Goal: Information Seeking & Learning: Obtain resource

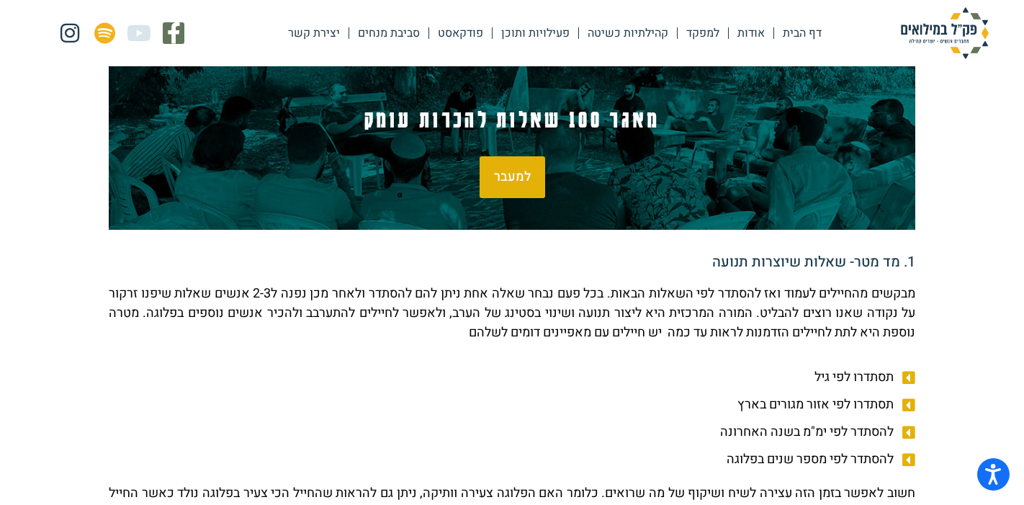
click at [520, 182] on span "למעבר" at bounding box center [512, 177] width 37 height 13
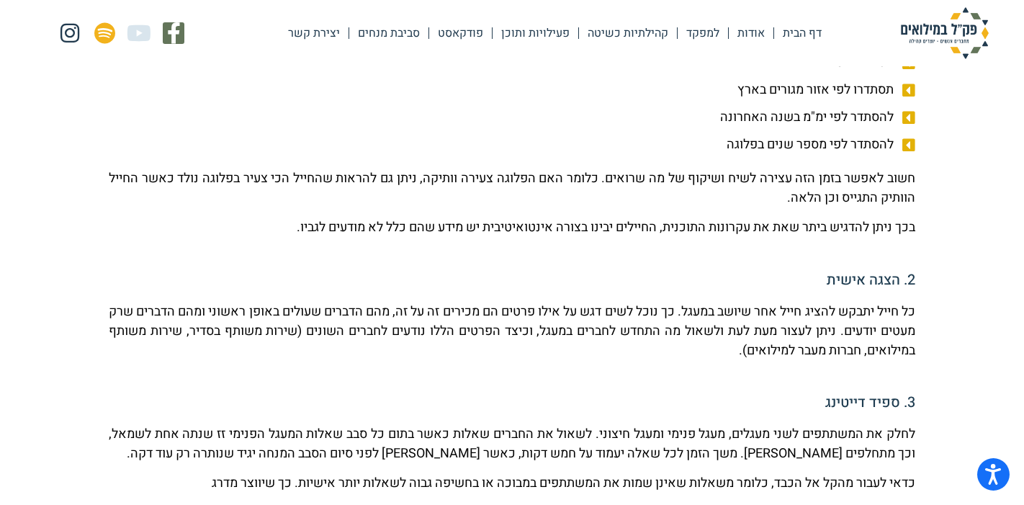
scroll to position [619, 0]
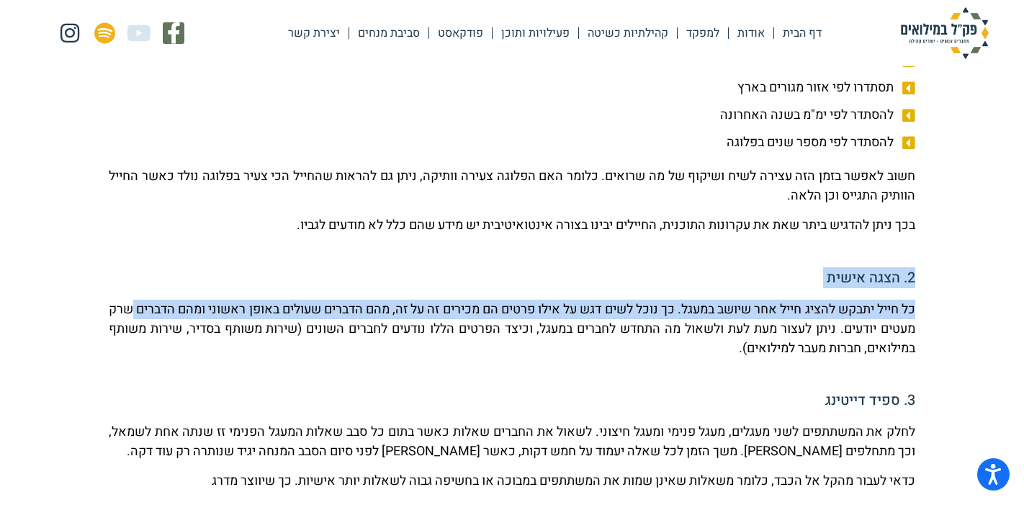
drag, startPoint x: 969, startPoint y: 280, endPoint x: 936, endPoint y: 324, distance: 55.0
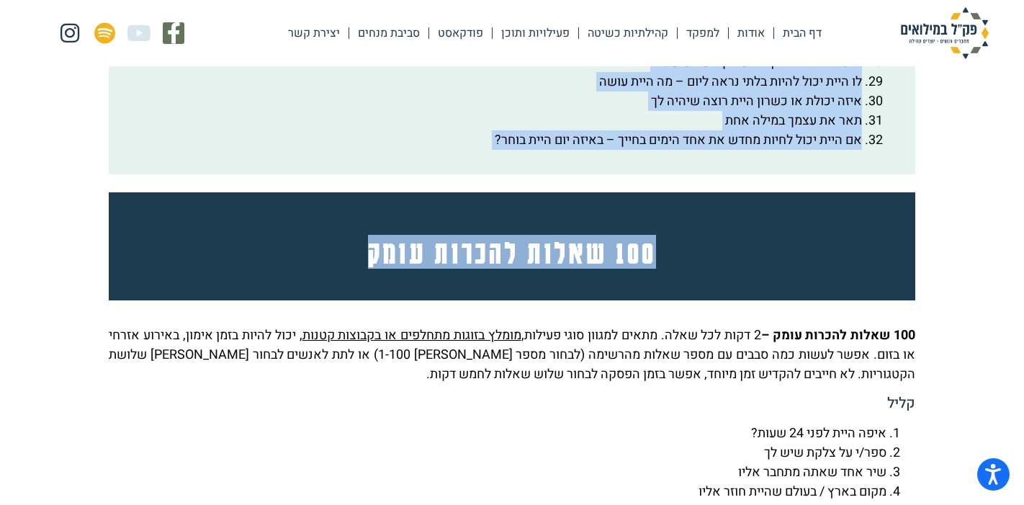
scroll to position [3070, 0]
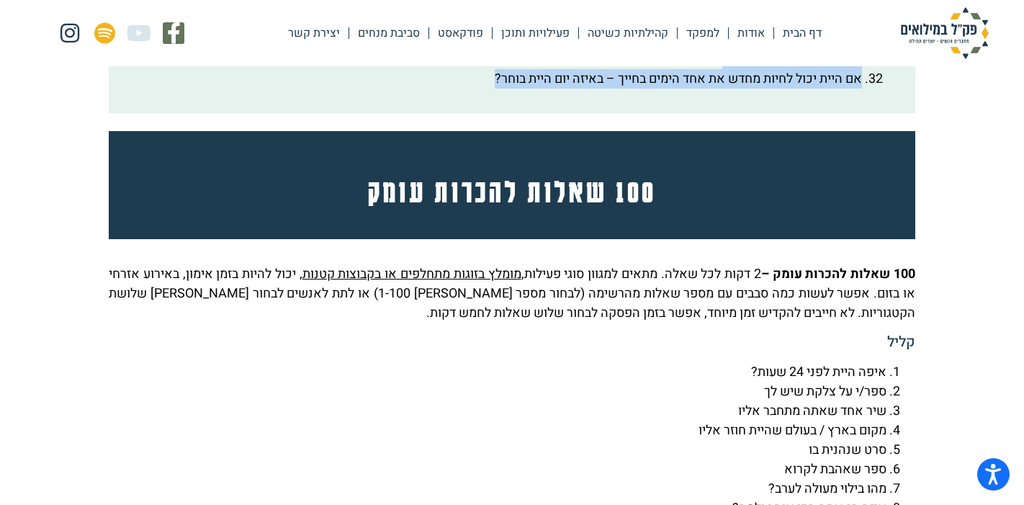
drag, startPoint x: 880, startPoint y: 86, endPoint x: 559, endPoint y: 127, distance: 323.9
copy ol "lore ipsu dolor sita co adip eli seddoe tempori utlab e….. dolore mag ali en…..…"
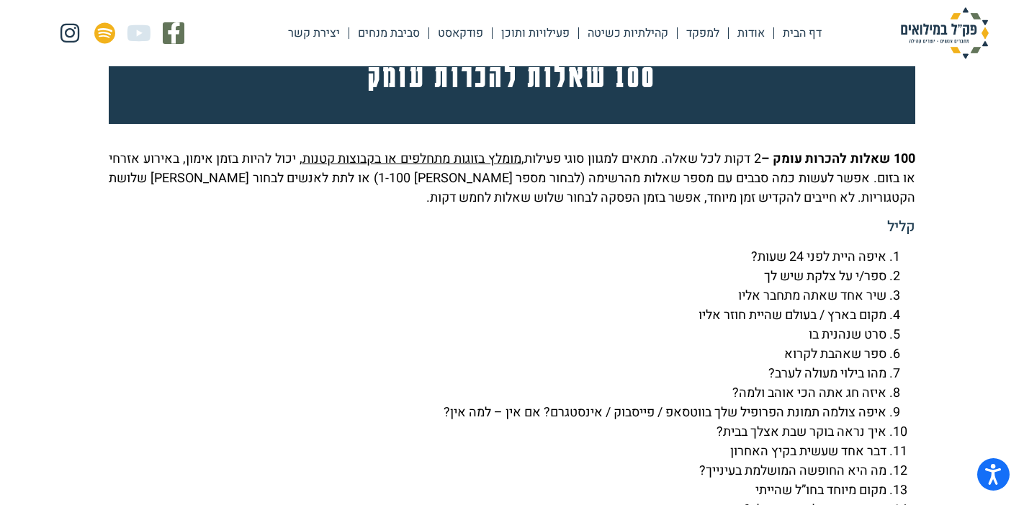
scroll to position [3193, 0]
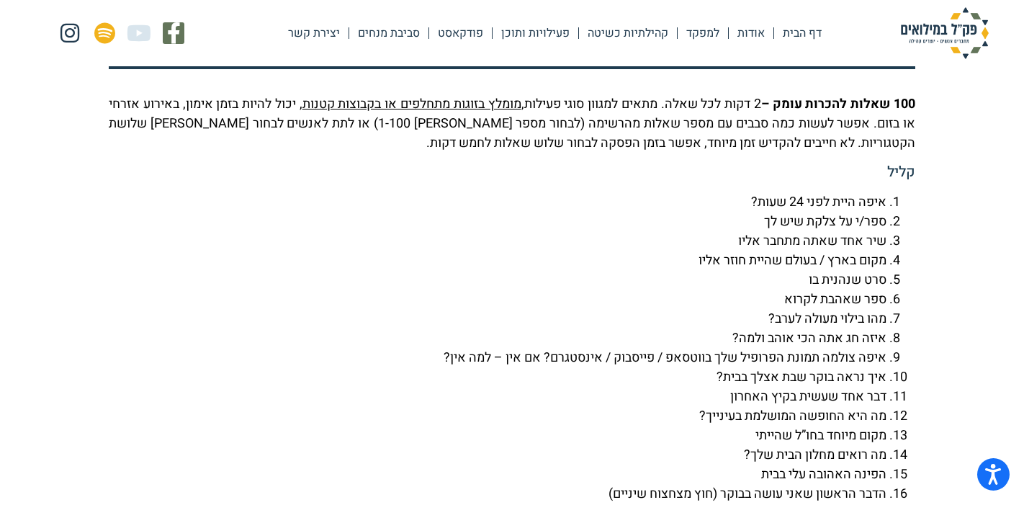
scroll to position [3226, 0]
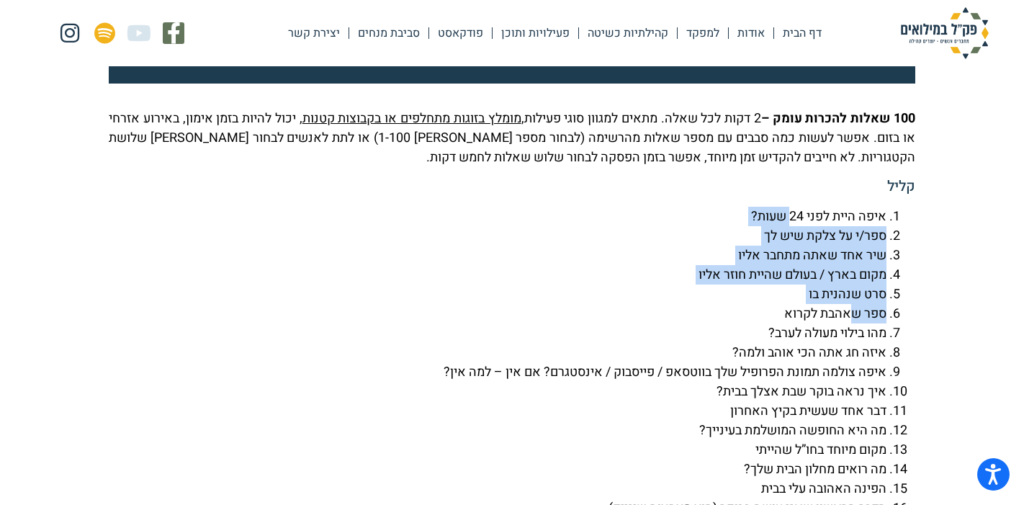
drag, startPoint x: 920, startPoint y: 238, endPoint x: 854, endPoint y: 357, distance: 135.1
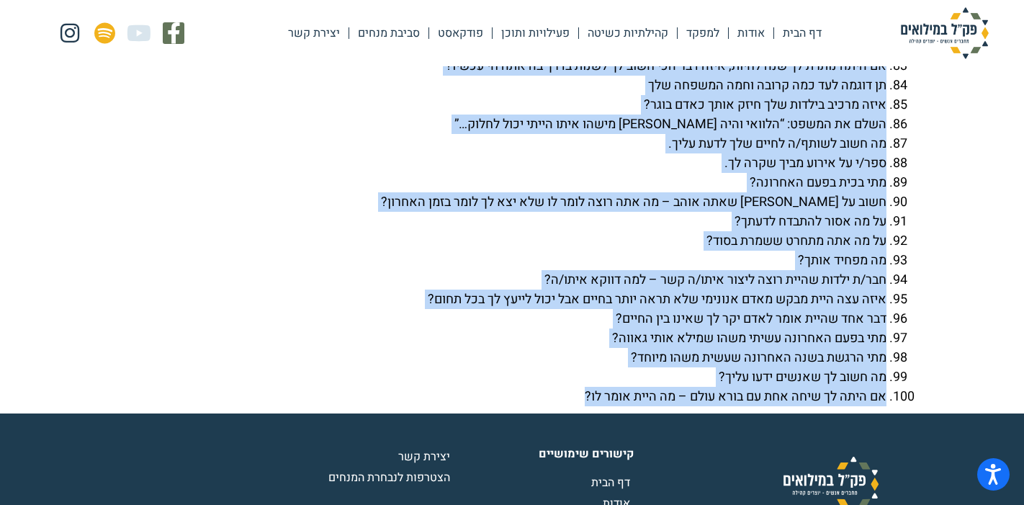
scroll to position [5122, 0]
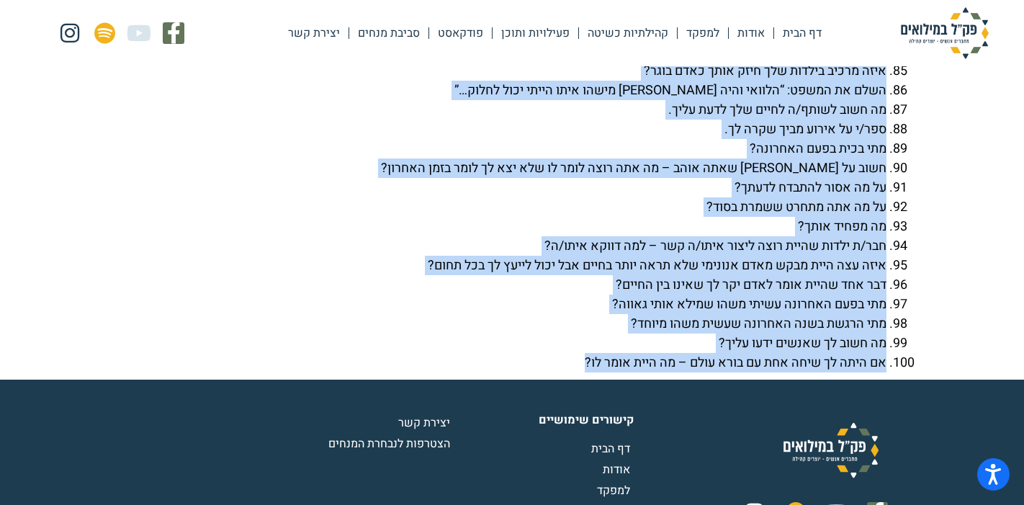
drag, startPoint x: 906, startPoint y: 109, endPoint x: 547, endPoint y: 395, distance: 458.7
copy div "lore? ips/d si amet con ad eli sed doei tempo inci utla etdo / magna aliqu enim…"
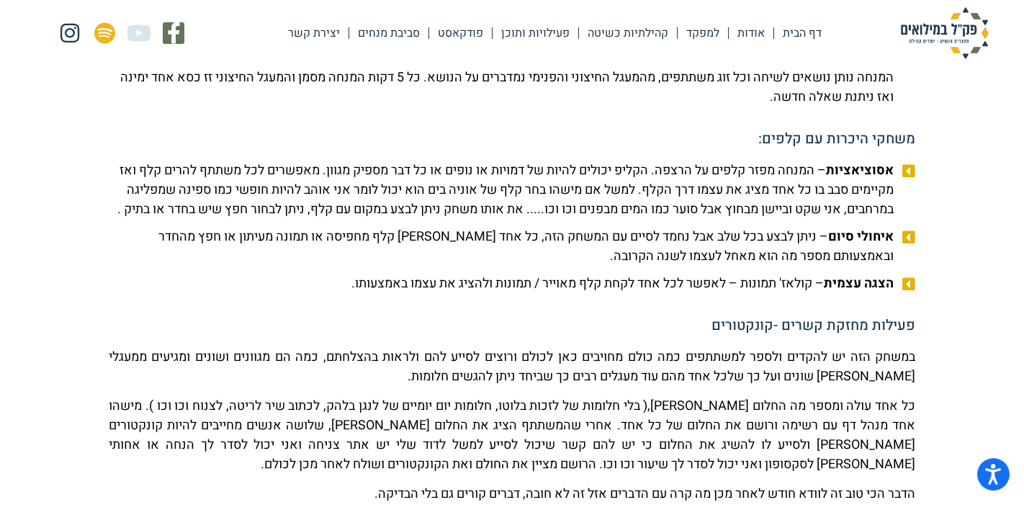
scroll to position [1683, 0]
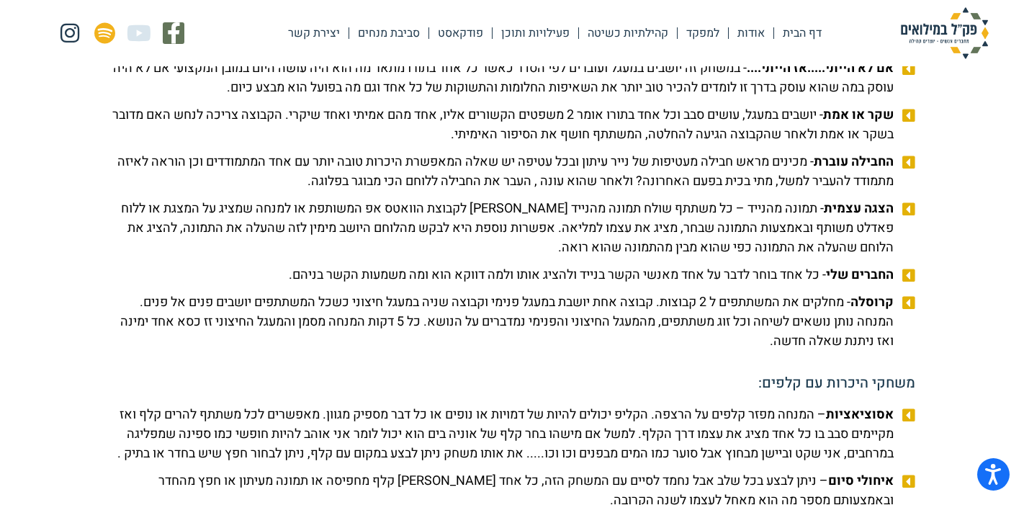
click at [849, 171] on b "החבילה עוברת" at bounding box center [854, 161] width 80 height 19
